Goal: Transaction & Acquisition: Purchase product/service

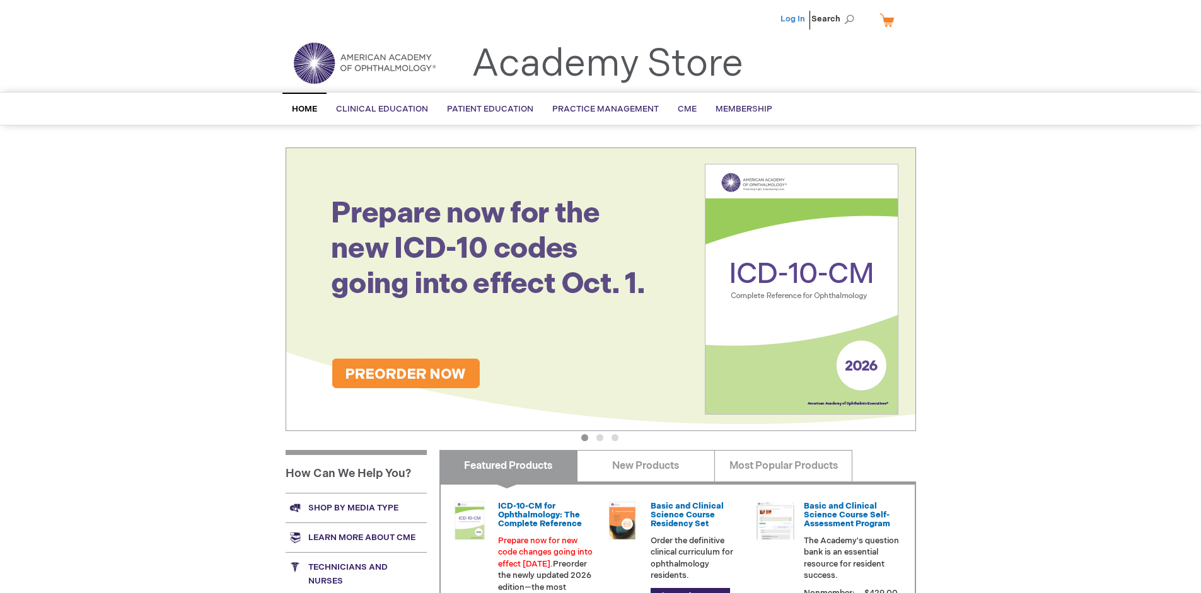
click at [793, 19] on link "Log In" at bounding box center [792, 19] width 25 height 10
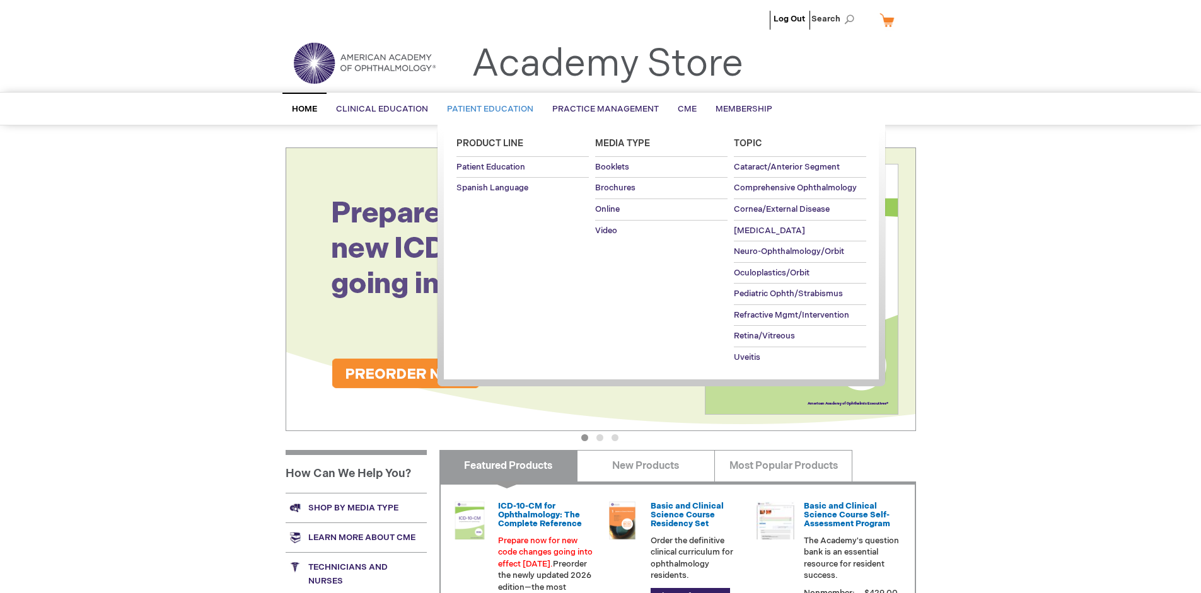
click at [487, 109] on span "Patient Education" at bounding box center [490, 109] width 86 height 10
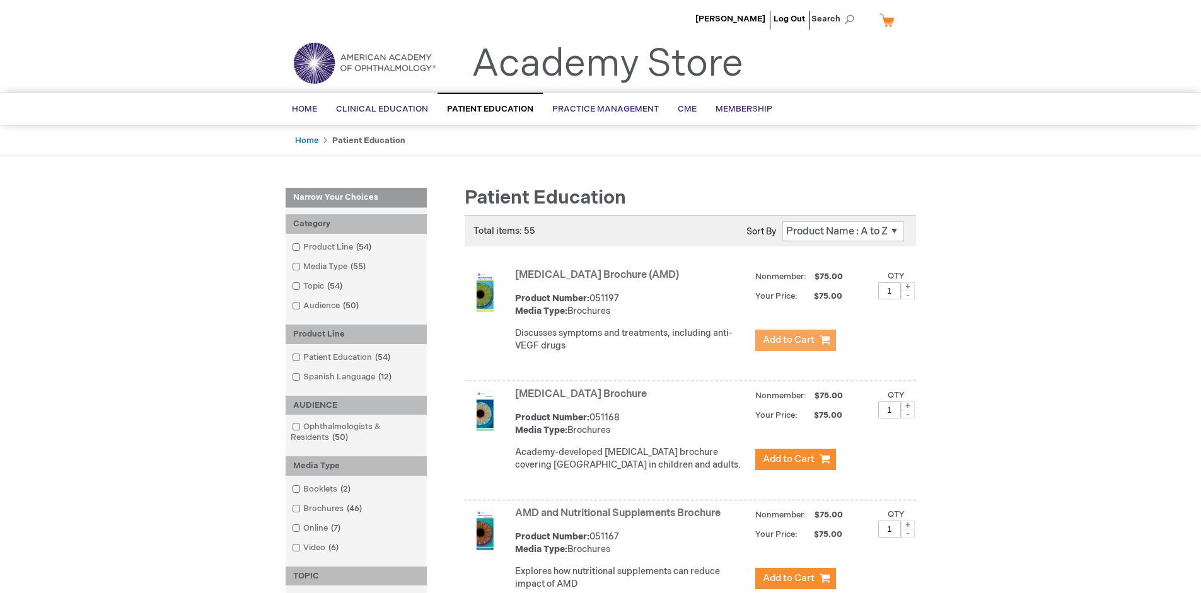
click at [795, 340] on span "Add to Cart" at bounding box center [789, 340] width 52 height 12
